Goal: Use online tool/utility: Utilize a website feature to perform a specific function

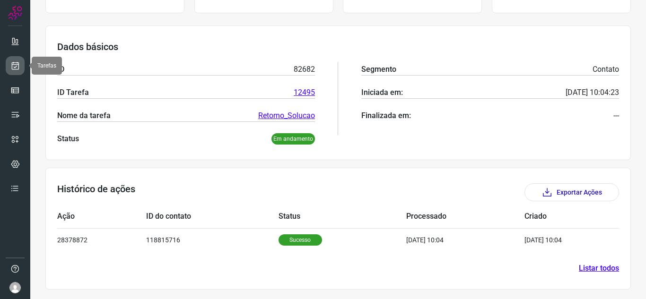
click at [11, 69] on icon at bounding box center [15, 65] width 10 height 9
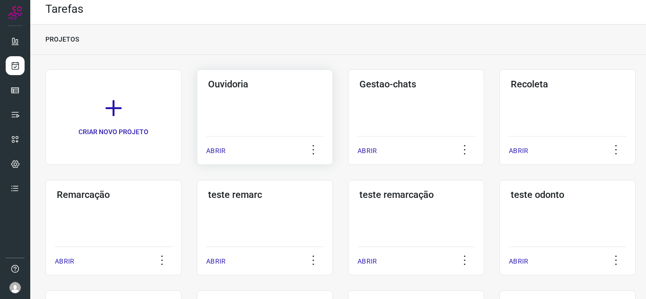
click at [215, 149] on p "ABRIR" at bounding box center [215, 151] width 19 height 10
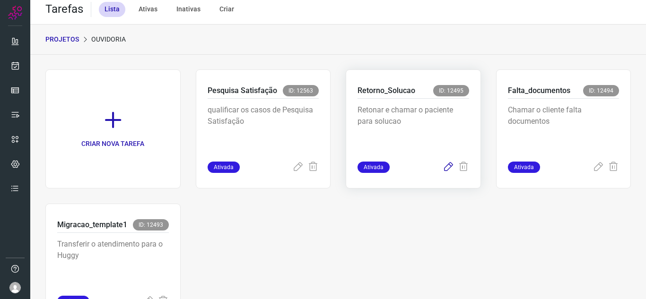
click at [443, 167] on icon at bounding box center [448, 167] width 11 height 11
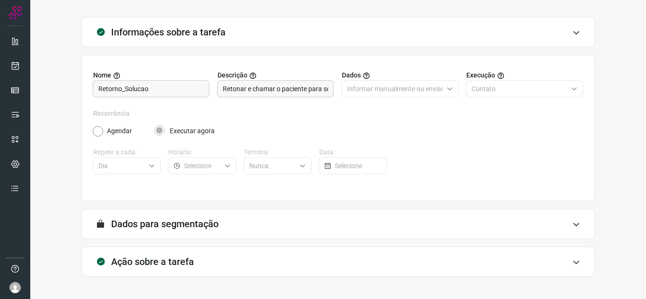
scroll to position [70, 0]
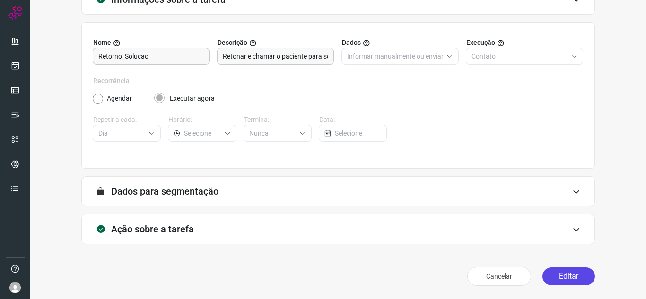
drag, startPoint x: 551, startPoint y: 276, endPoint x: 554, endPoint y: 272, distance: 5.3
click at [552, 276] on button "Editar" at bounding box center [569, 277] width 53 height 18
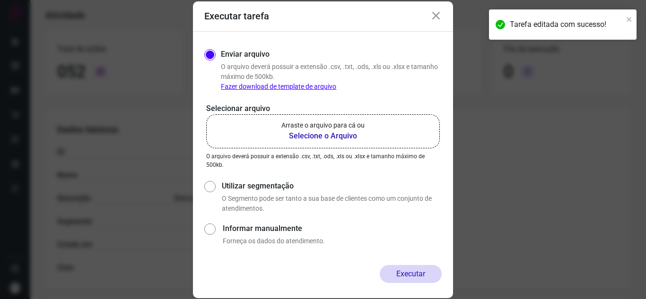
click at [340, 137] on b "Selecione o Arquivo" at bounding box center [322, 136] width 83 height 11
click at [0, 0] on input "Arraste o arquivo para cá ou Selecione o Arquivo" at bounding box center [0, 0] width 0 height 0
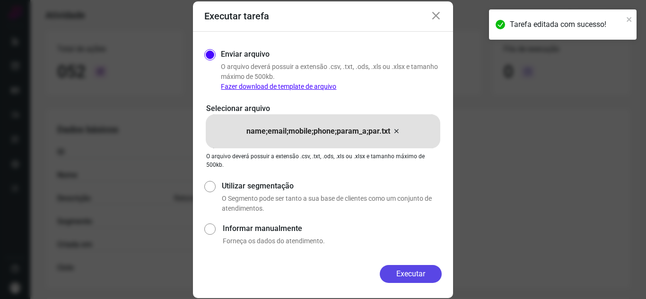
click at [414, 273] on button "Executar" at bounding box center [411, 274] width 62 height 18
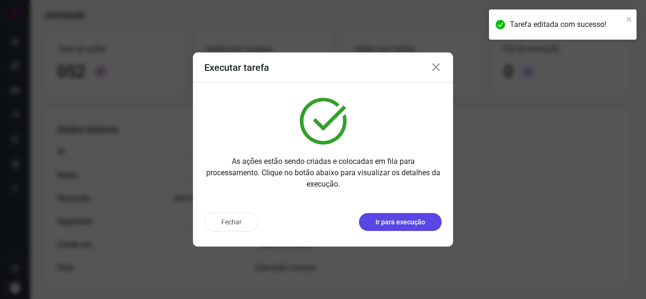
click at [420, 224] on p "Ir para execução" at bounding box center [401, 223] width 50 height 10
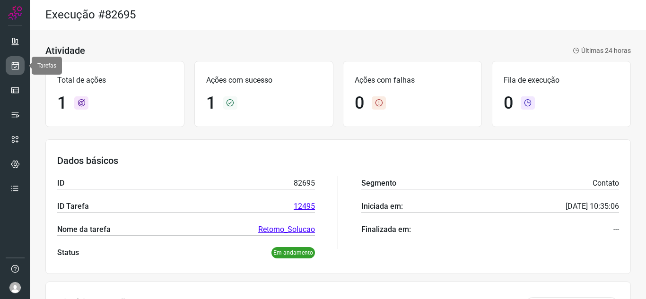
click at [12, 62] on icon at bounding box center [15, 65] width 10 height 9
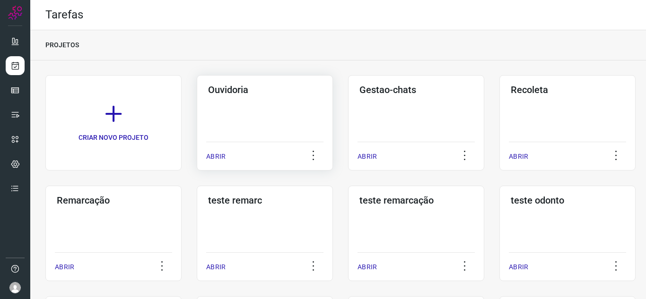
click at [223, 154] on p "ABRIR" at bounding box center [215, 157] width 19 height 10
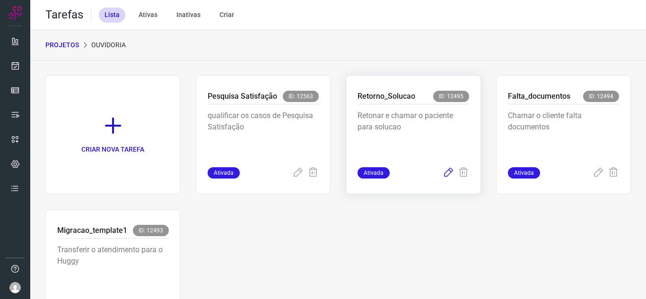
click at [445, 174] on icon at bounding box center [448, 172] width 11 height 11
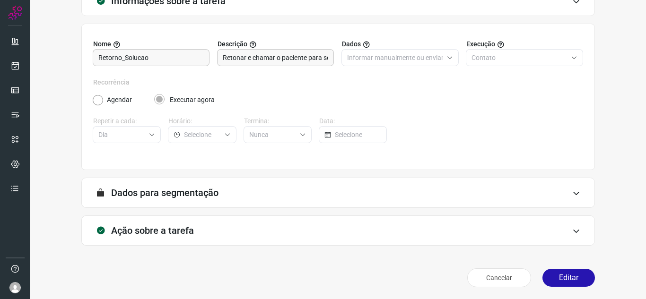
scroll to position [70, 0]
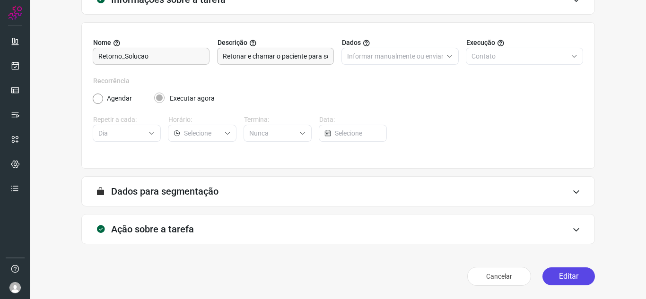
click at [547, 276] on button "Editar" at bounding box center [569, 277] width 53 height 18
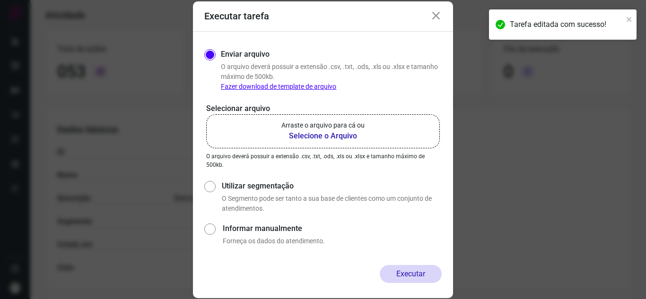
click at [270, 137] on label "Arraste o arquivo para cá ou Selecione o Arquivo" at bounding box center [323, 131] width 234 height 34
click at [0, 0] on input "Arraste o arquivo para cá ou Selecione o Arquivo" at bounding box center [0, 0] width 0 height 0
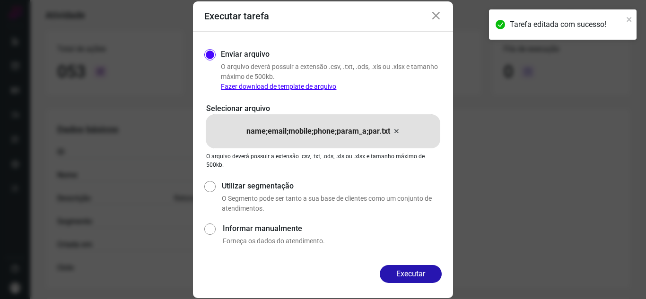
click at [423, 270] on button "Executar" at bounding box center [411, 274] width 62 height 18
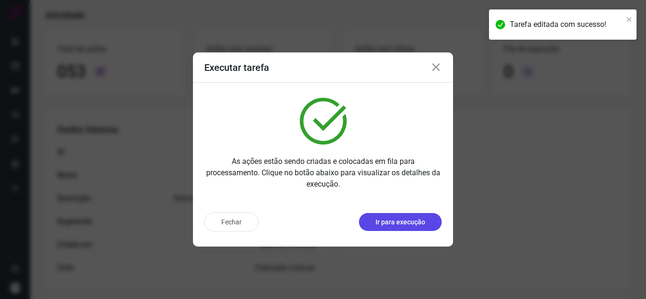
click at [428, 224] on button "Ir para execução" at bounding box center [400, 222] width 83 height 18
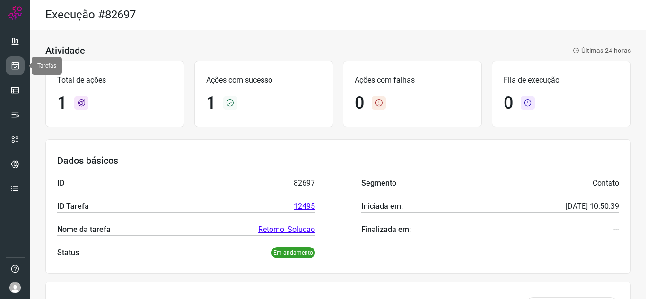
click at [19, 69] on icon at bounding box center [15, 65] width 10 height 9
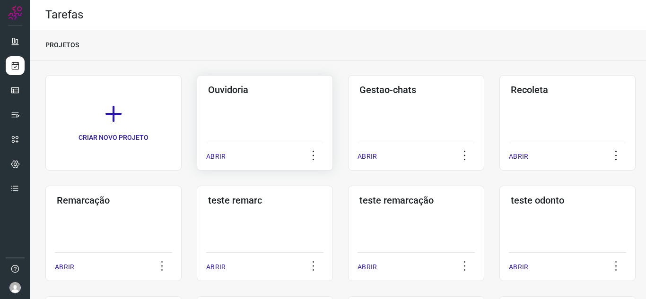
click at [220, 152] on p "ABRIR" at bounding box center [215, 157] width 19 height 10
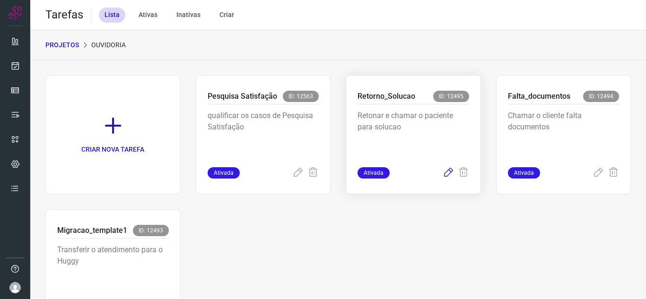
click at [443, 177] on icon at bounding box center [448, 172] width 11 height 11
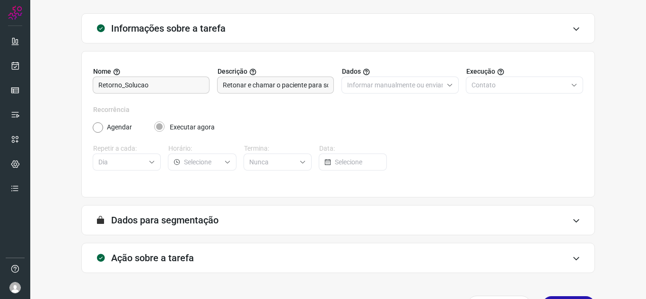
scroll to position [70, 0]
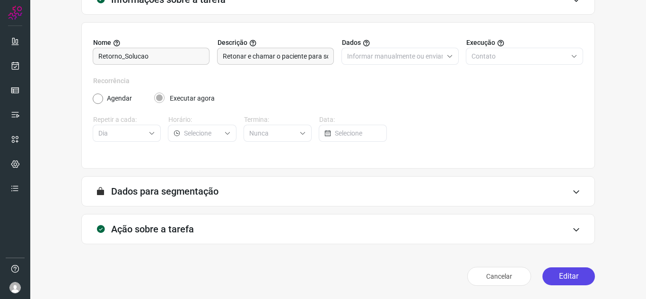
click at [570, 273] on button "Editar" at bounding box center [569, 277] width 53 height 18
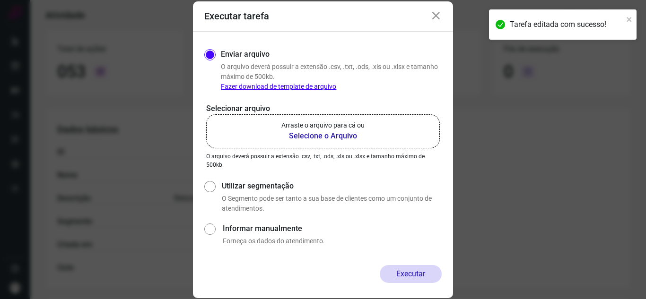
click at [318, 137] on b "Selecione o Arquivo" at bounding box center [322, 136] width 83 height 11
click at [0, 0] on input "Arraste o arquivo para cá ou Selecione o Arquivo" at bounding box center [0, 0] width 0 height 0
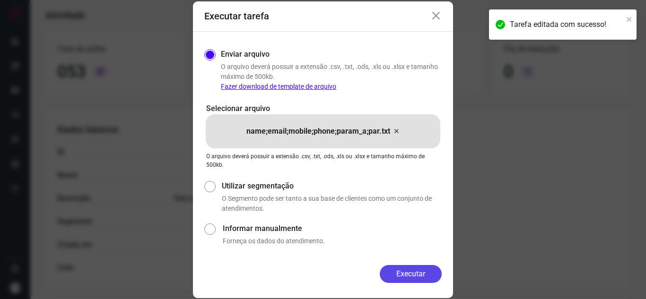
click at [411, 281] on button "Executar" at bounding box center [411, 274] width 62 height 18
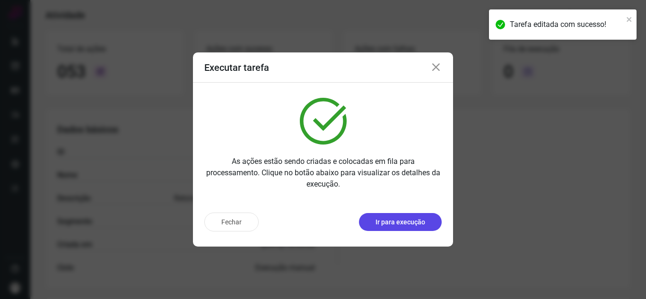
click at [409, 229] on button "Ir para execução" at bounding box center [400, 222] width 83 height 18
